Goal: Navigation & Orientation: Find specific page/section

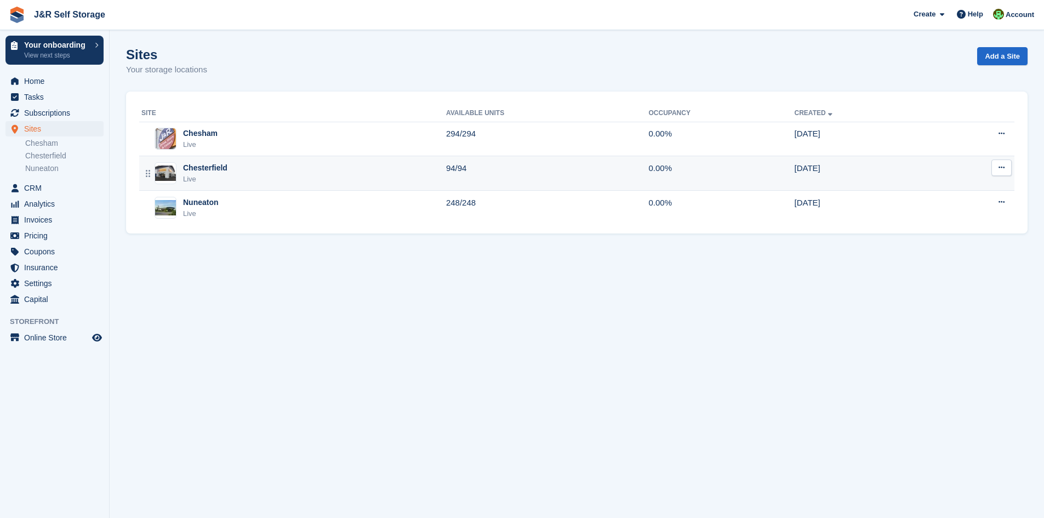
click at [235, 174] on div "Chesterfield Live" at bounding box center [293, 173] width 305 height 22
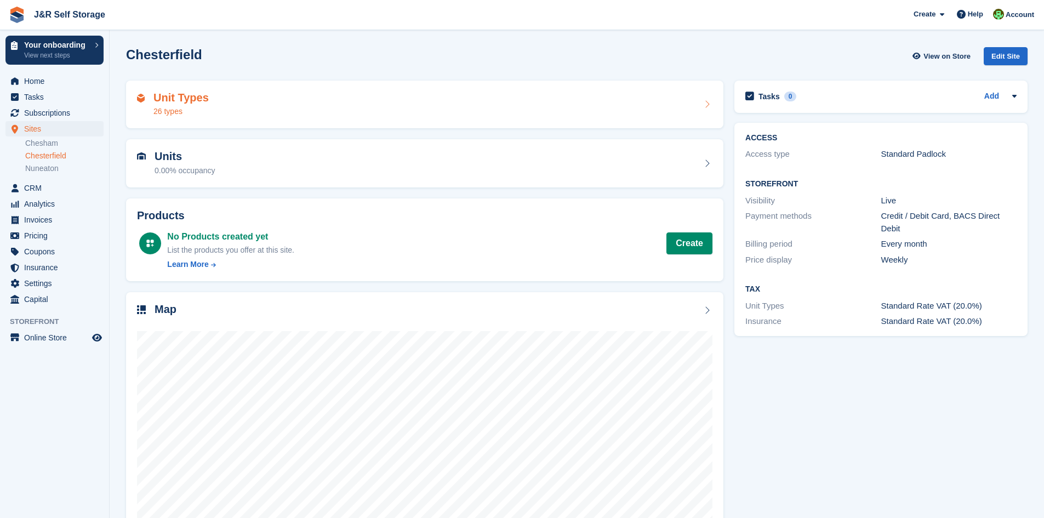
click at [227, 103] on div "Unit Types 26 types" at bounding box center [424, 105] width 575 height 26
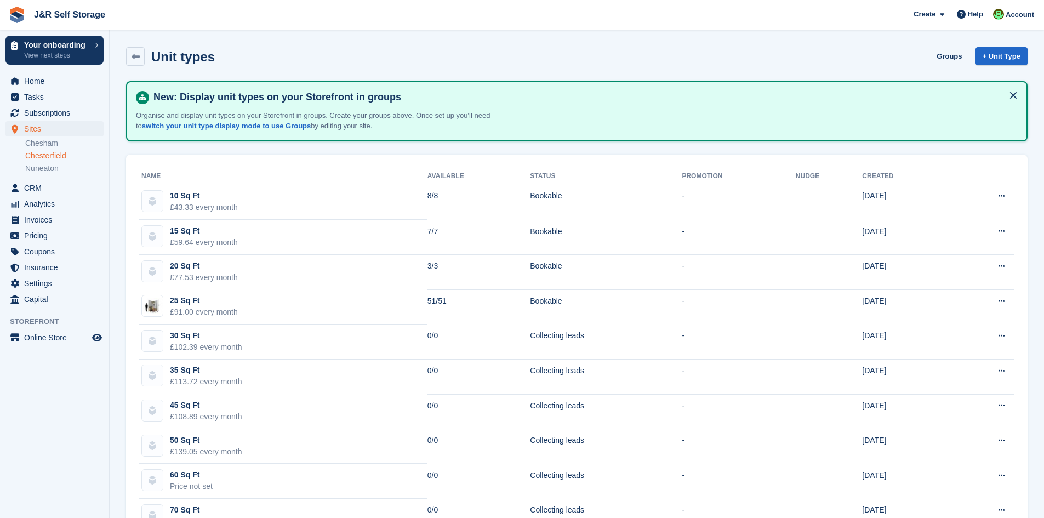
click at [48, 157] on link "Chesterfield" at bounding box center [64, 156] width 78 height 10
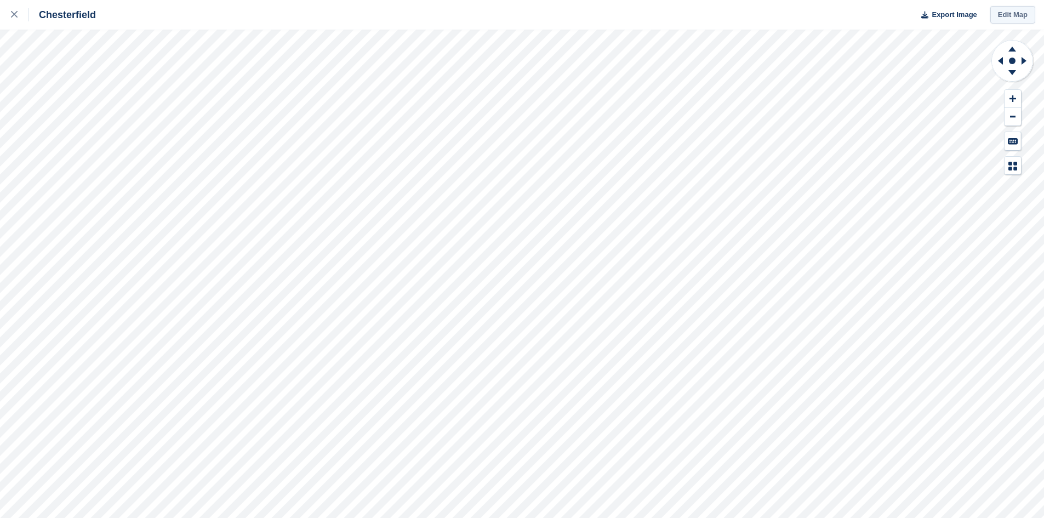
click at [1001, 15] on link "Edit Map" at bounding box center [1012, 15] width 45 height 18
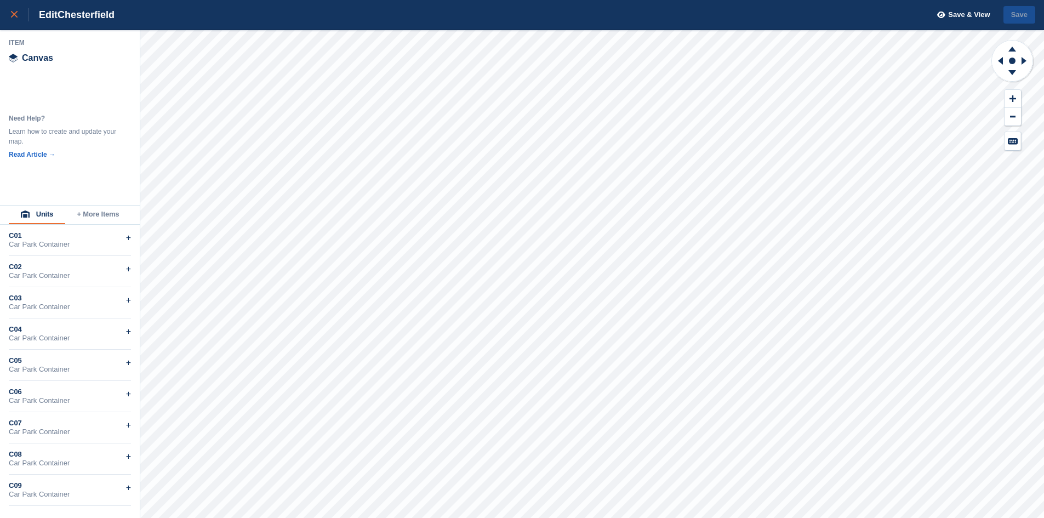
click at [15, 15] on icon at bounding box center [14, 14] width 7 height 7
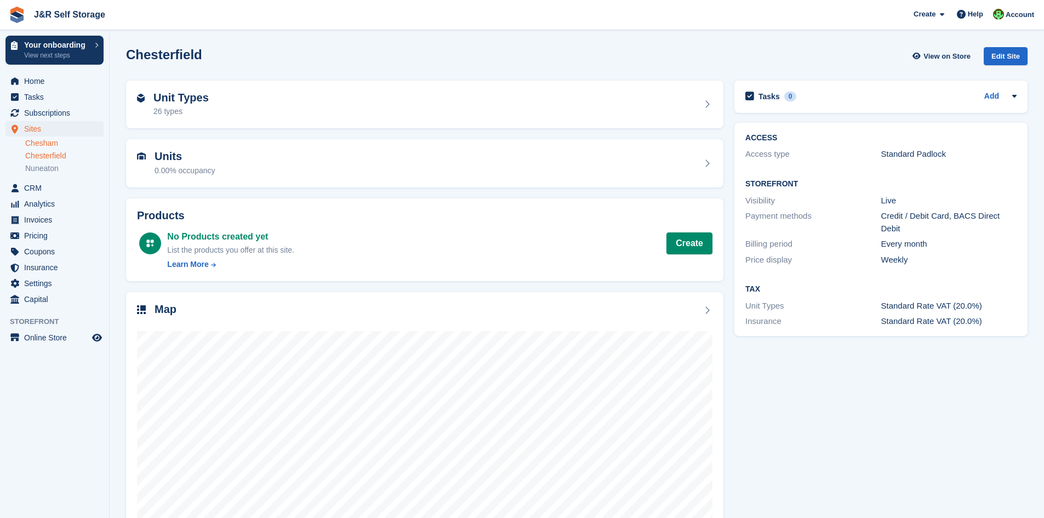
click at [39, 139] on link "Chesham" at bounding box center [64, 143] width 78 height 10
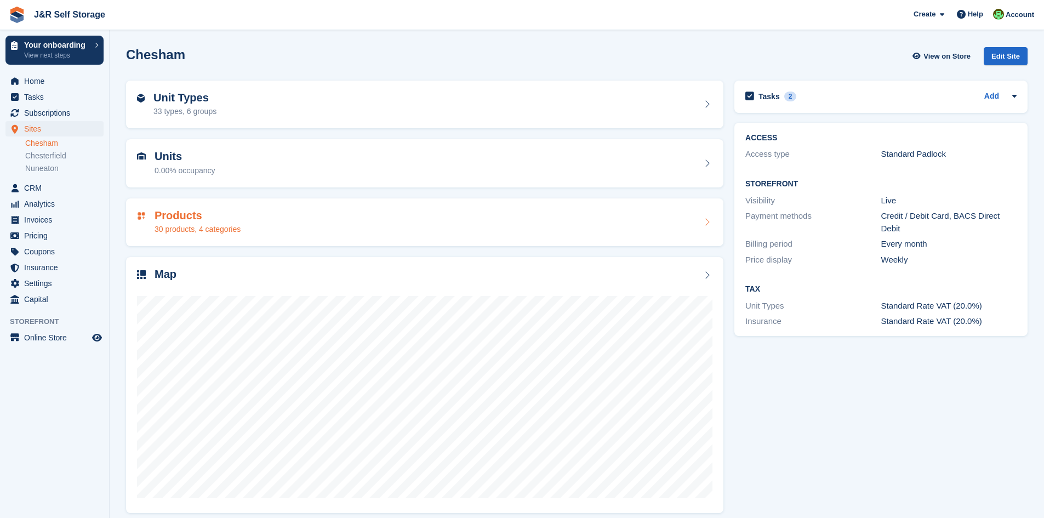
click at [649, 227] on div "Products 30 products, 4 categories" at bounding box center [424, 222] width 575 height 26
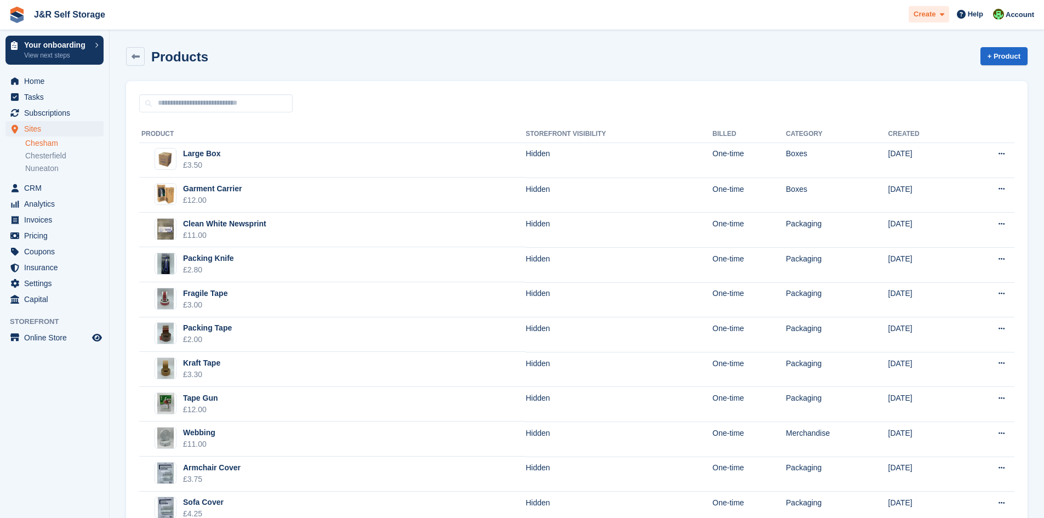
click at [940, 19] on span at bounding box center [939, 14] width 9 height 13
click at [399, 49] on div "Products + Product" at bounding box center [576, 56] width 901 height 19
click at [49, 137] on ul "Chesham Chesterfield Nuneaton" at bounding box center [67, 156] width 84 height 38
click at [47, 140] on link "Chesham" at bounding box center [64, 143] width 78 height 10
